Goal: Task Accomplishment & Management: Complete application form

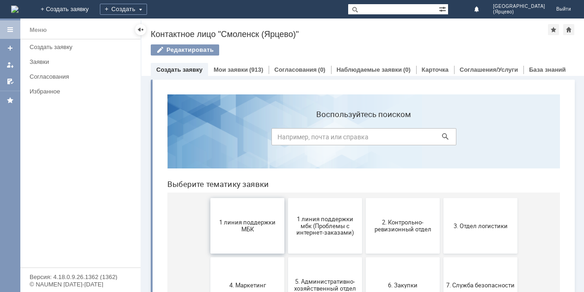
click at [253, 214] on button "1 линия поддержки МБК" at bounding box center [247, 225] width 74 height 55
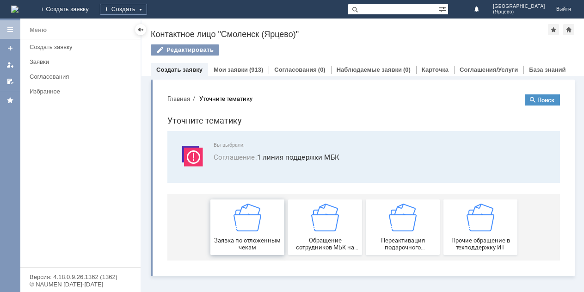
click at [250, 227] on img at bounding box center [248, 217] width 28 height 28
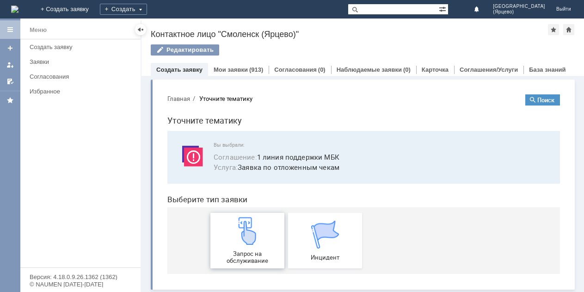
click at [248, 232] on img at bounding box center [248, 231] width 28 height 28
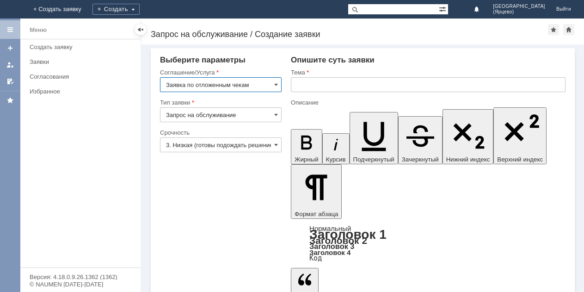
click at [243, 144] on input "3. Низкая (готовы подождать решение)" at bounding box center [221, 144] width 122 height 15
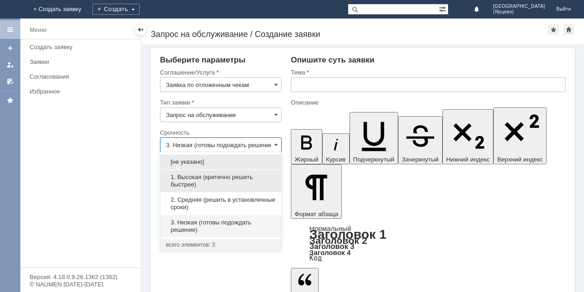
click at [217, 180] on span "1. Высокая (критично решить быстрее)" at bounding box center [221, 180] width 110 height 15
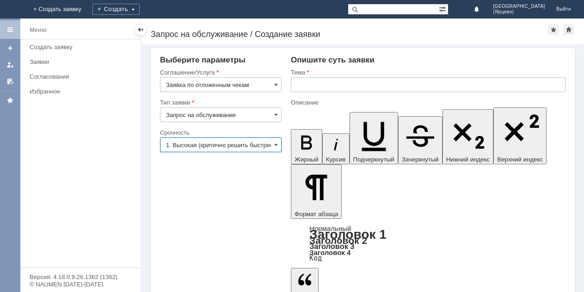
type input "1. Высокая (критично решить быстрее)"
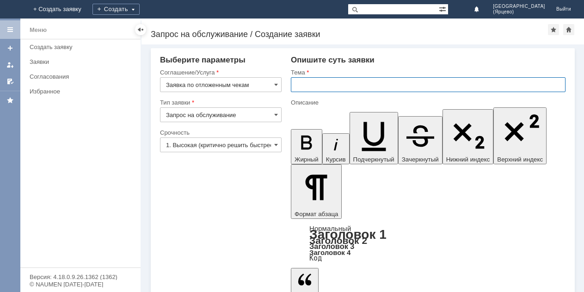
click at [318, 85] on input "text" at bounding box center [428, 84] width 275 height 15
type input "удалите отложенный чек"
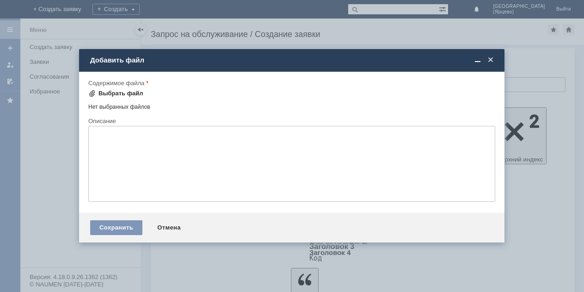
click at [94, 93] on span at bounding box center [91, 93] width 7 height 7
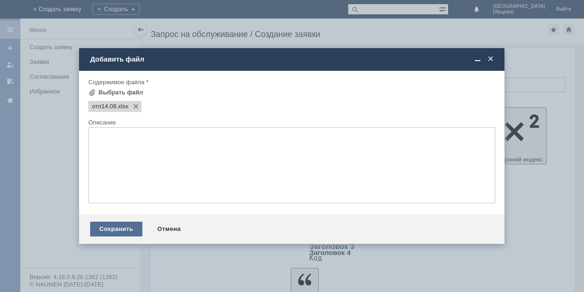
click at [116, 227] on div "Сохранить" at bounding box center [116, 229] width 52 height 15
